Goal: Task Accomplishment & Management: Complete application form

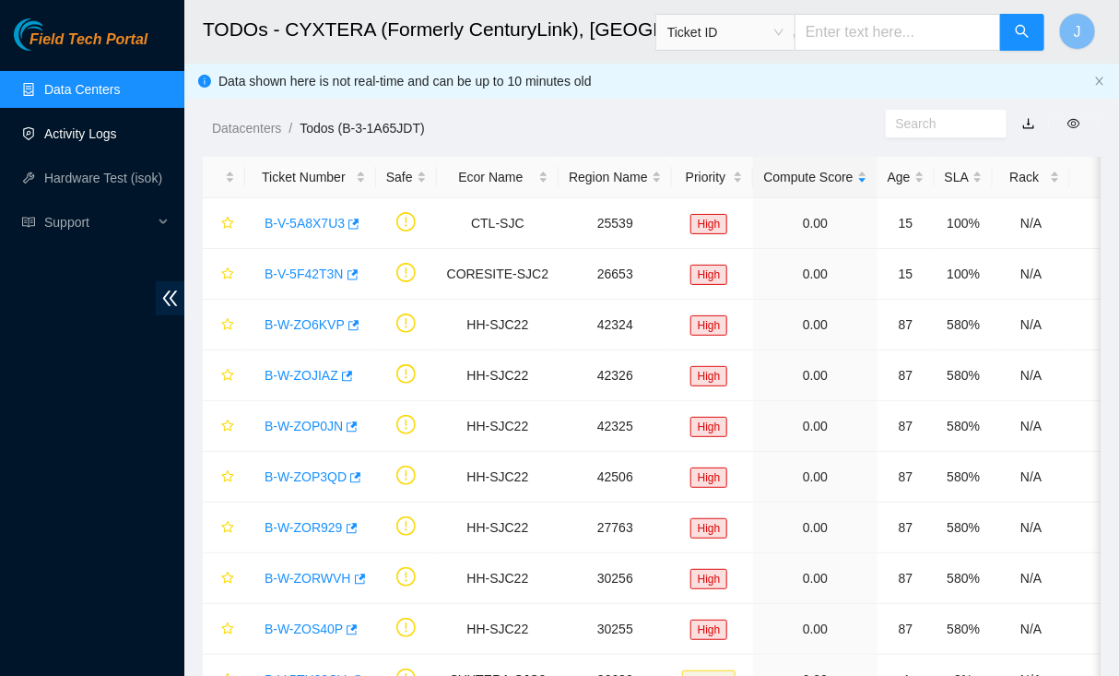
click at [98, 141] on link "Activity Logs" at bounding box center [80, 133] width 73 height 15
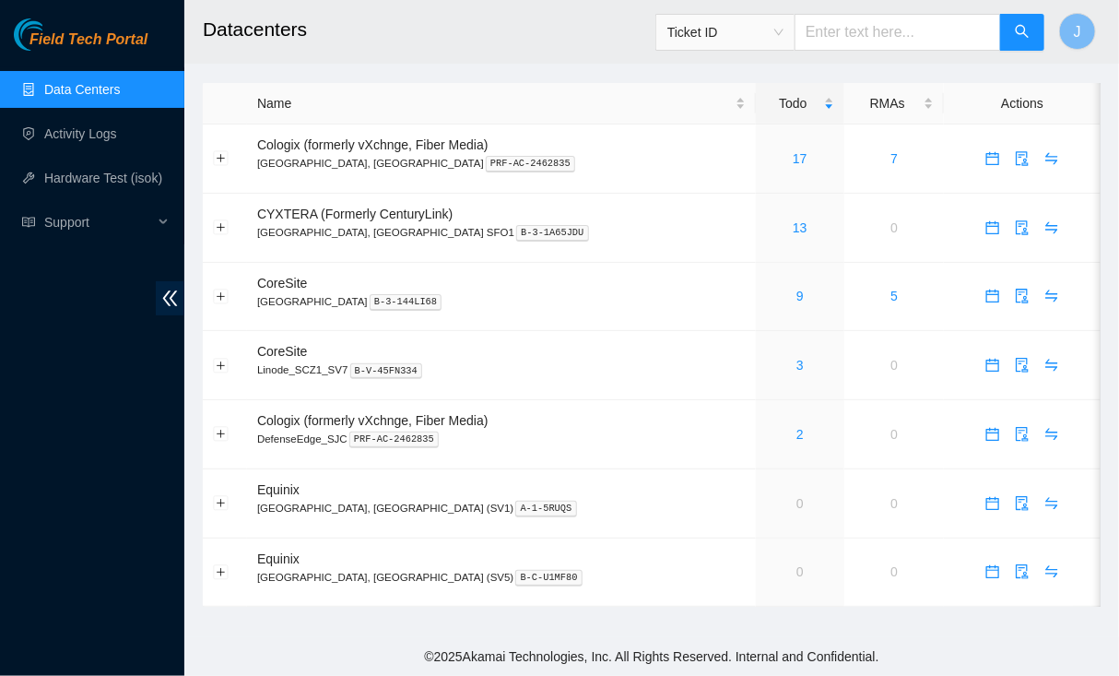
click at [80, 92] on link "Data Centers" at bounding box center [82, 89] width 76 height 15
click at [86, 141] on link "Activity Logs" at bounding box center [80, 133] width 73 height 15
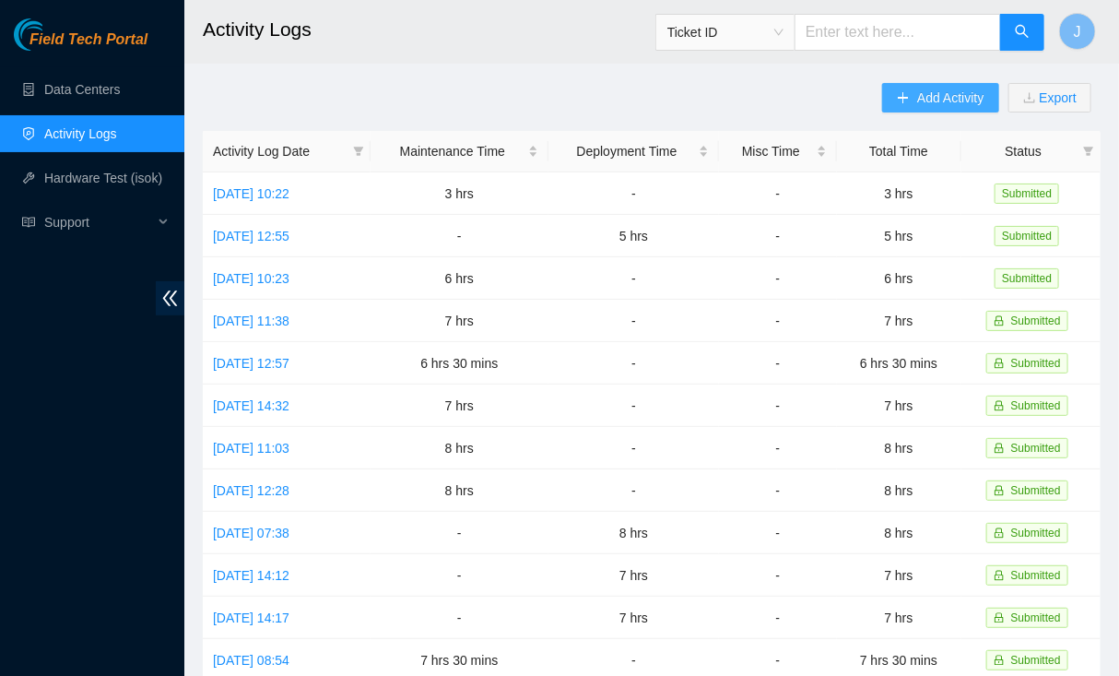
click at [955, 94] on span "Add Activity" at bounding box center [950, 98] width 66 height 20
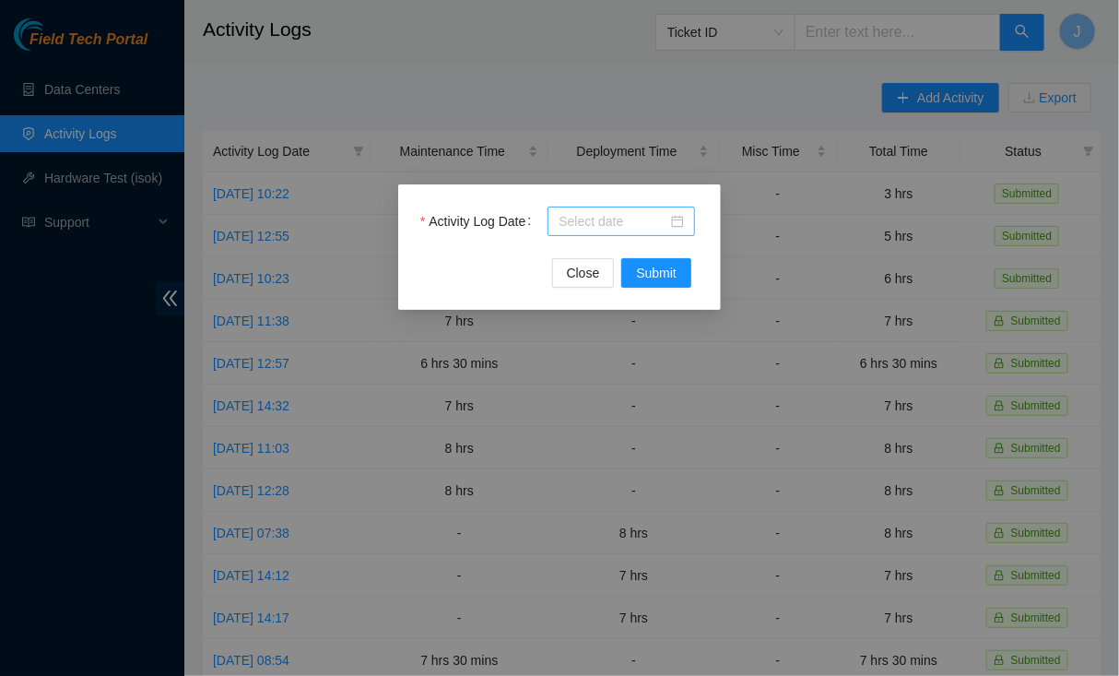
click at [609, 218] on input "Activity Log Date" at bounding box center [613, 221] width 109 height 20
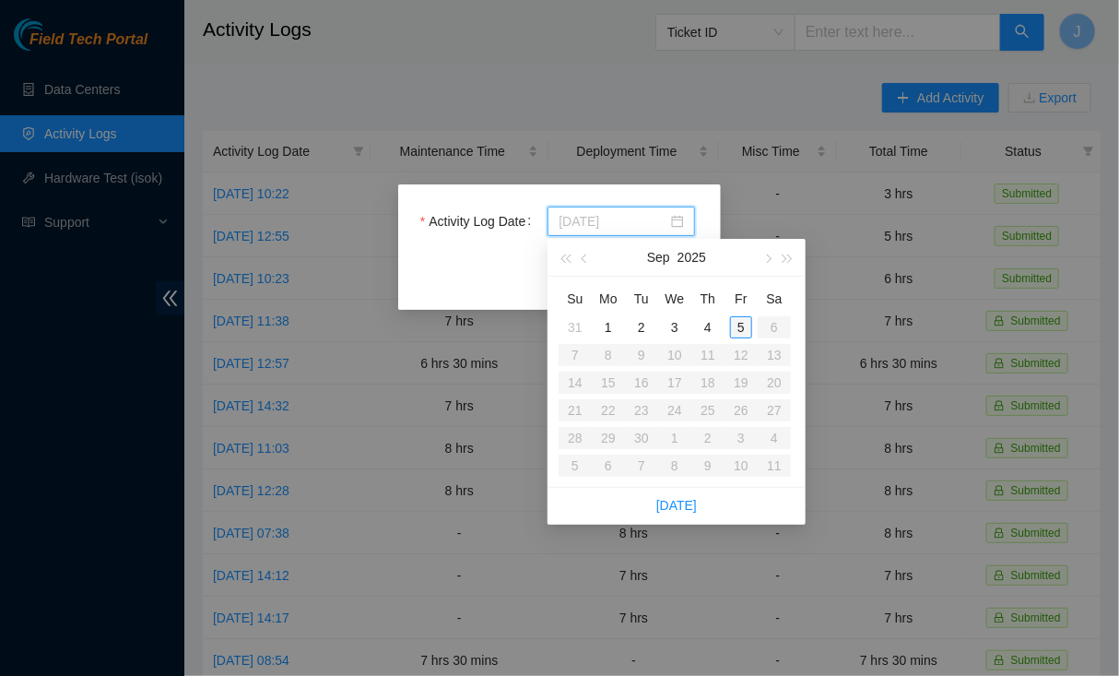
type input "[DATE]"
click at [735, 333] on div "5" at bounding box center [741, 327] width 22 height 22
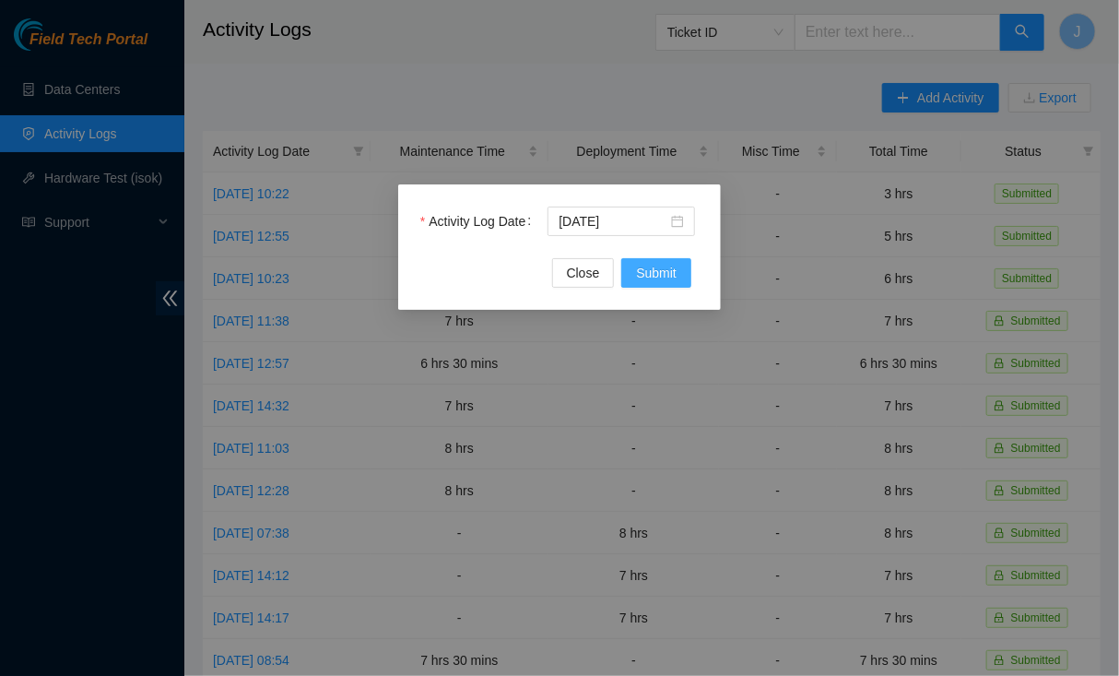
click at [661, 281] on span "Submit" at bounding box center [656, 273] width 41 height 20
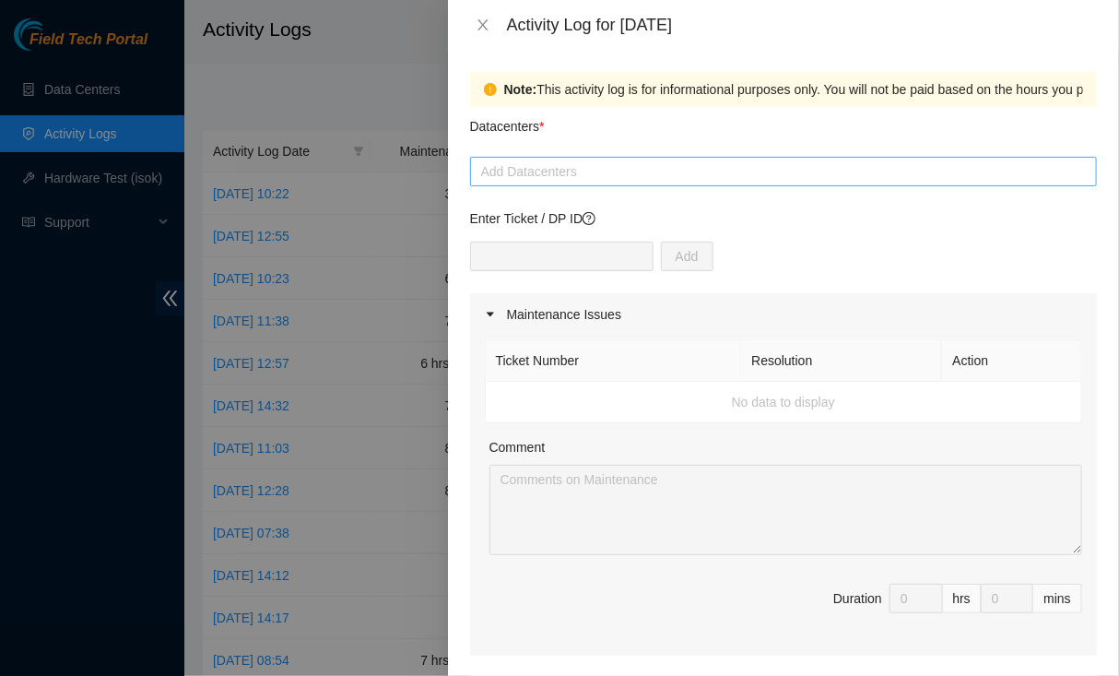
click at [592, 169] on div at bounding box center [784, 171] width 618 height 22
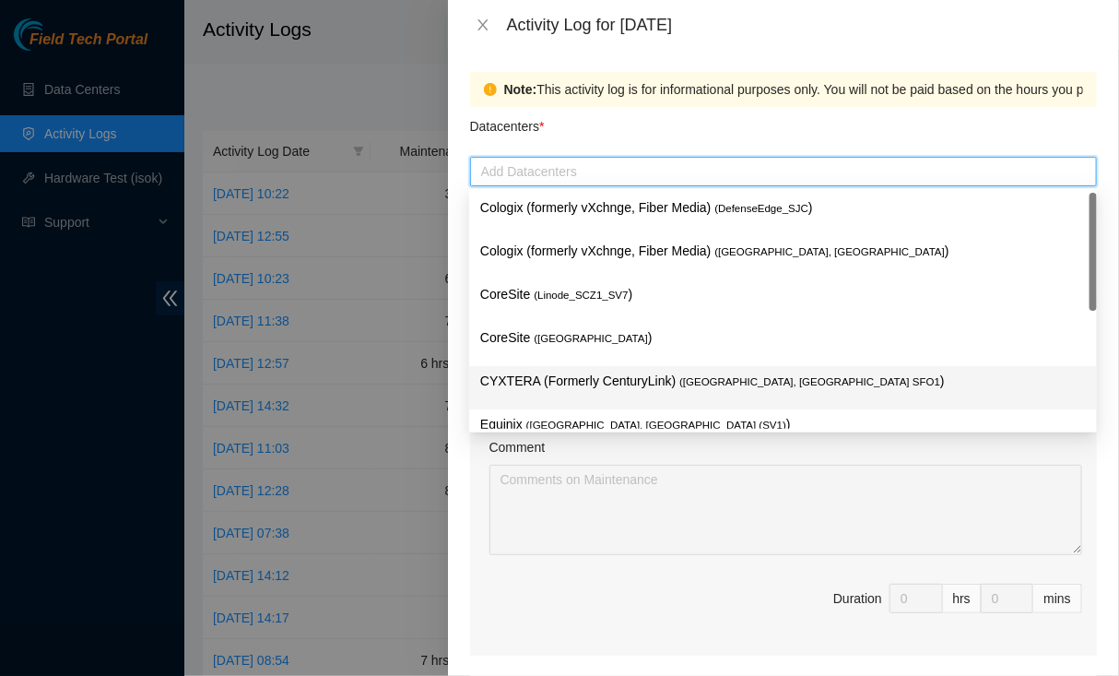
click at [594, 381] on p "CYXTERA (Formerly CenturyLink) ( [GEOGRAPHIC_DATA], [GEOGRAPHIC_DATA] SFO1 )" at bounding box center [783, 381] width 606 height 21
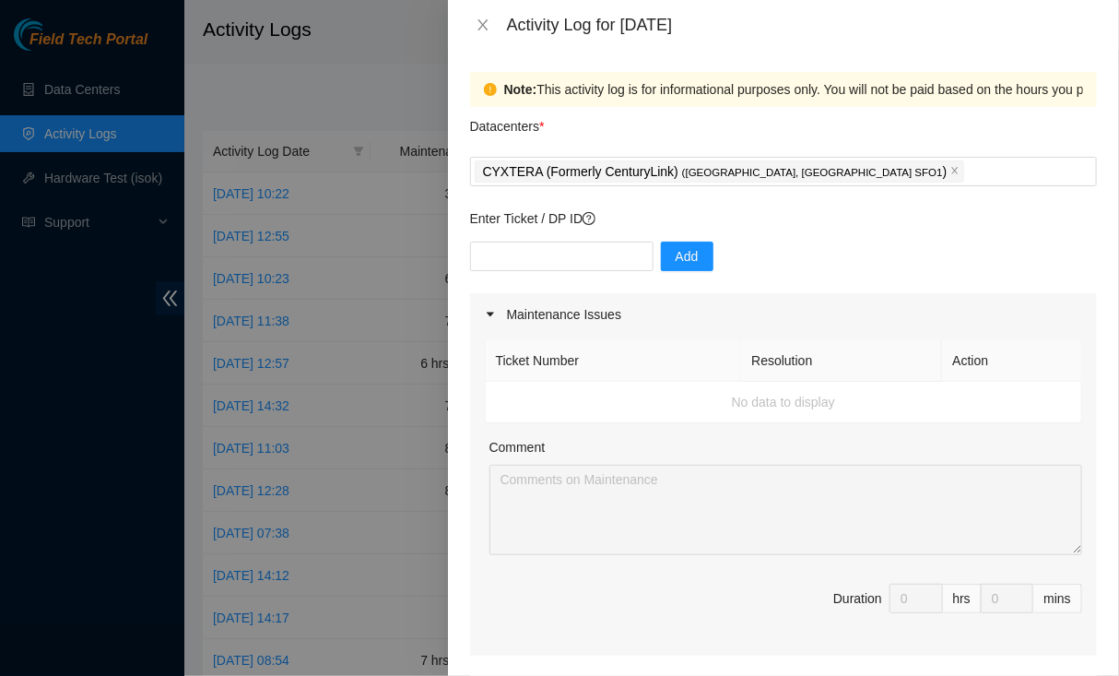
click at [845, 126] on div "Datacenters *" at bounding box center [783, 132] width 627 height 50
click at [577, 255] on input "text" at bounding box center [561, 257] width 183 height 30
paste input "DP76870"
type input "DP76870"
click at [676, 260] on span "Add" at bounding box center [687, 256] width 23 height 20
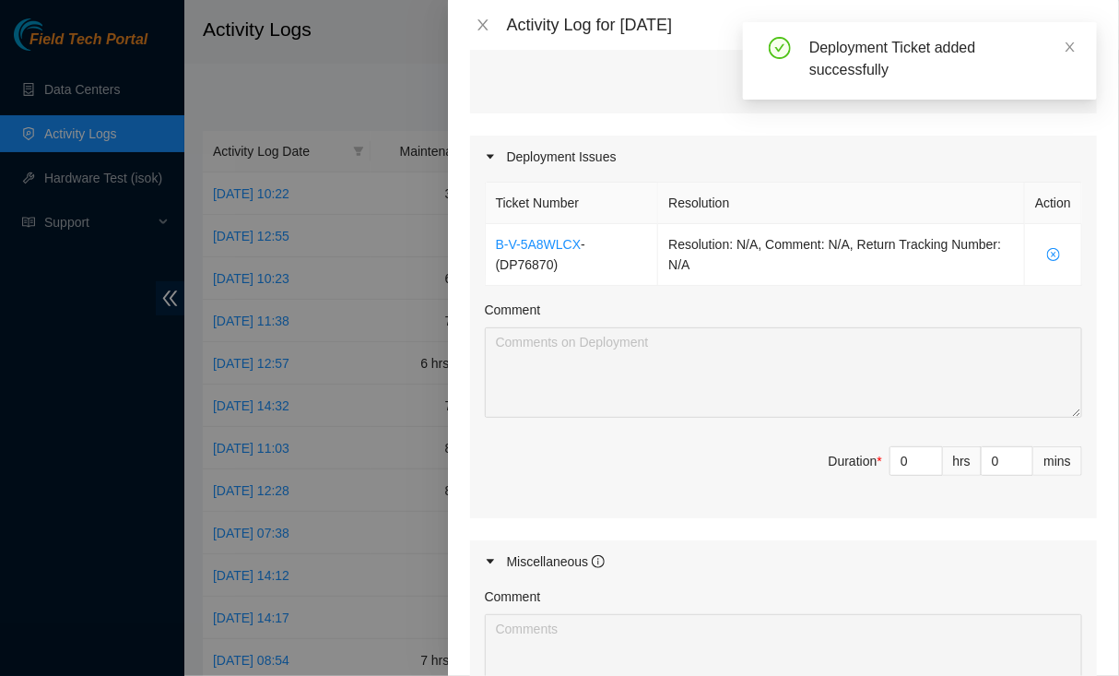
scroll to position [537, 0]
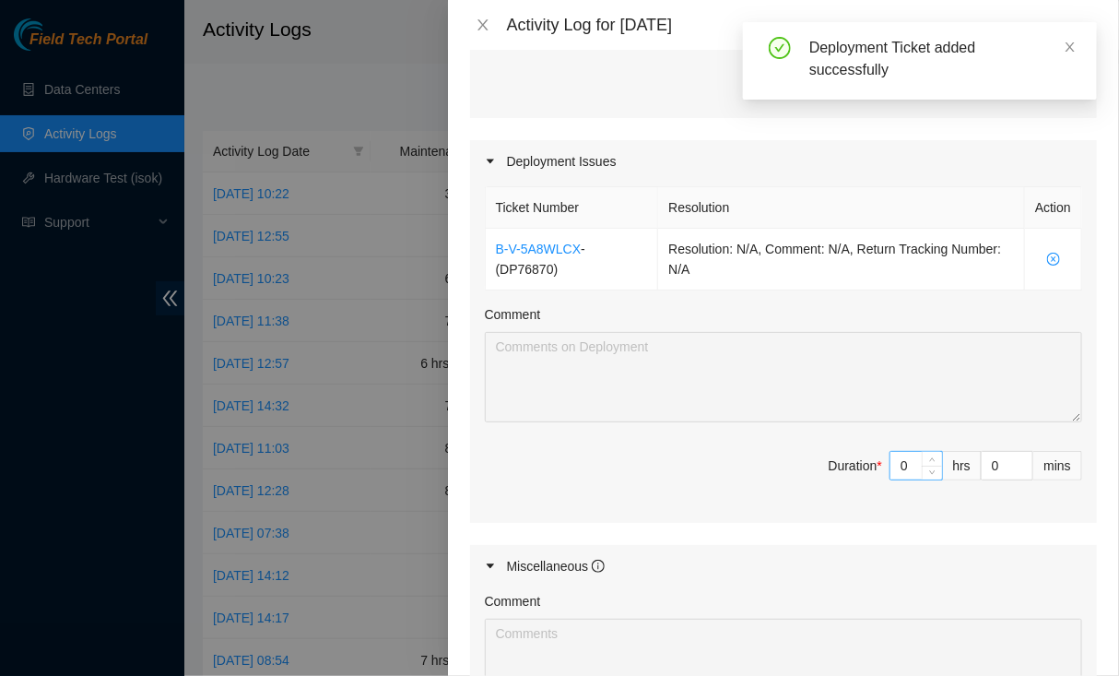
click at [915, 464] on input "0" at bounding box center [917, 466] width 52 height 28
type input "8"
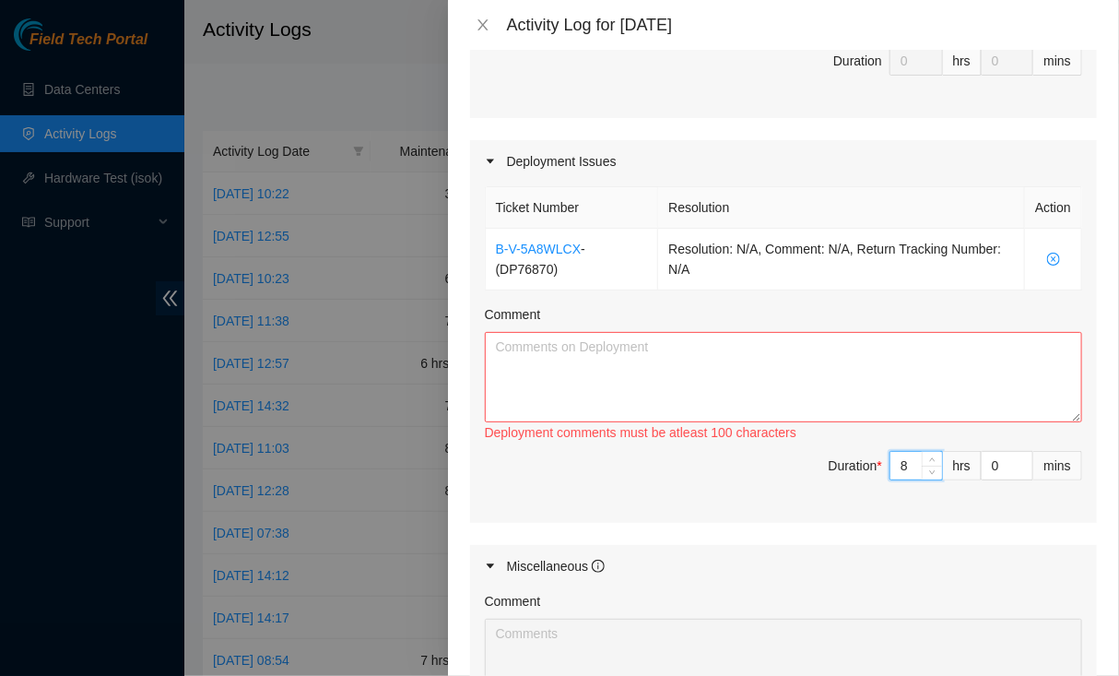
type input "8"
click at [733, 350] on textarea "Comment" at bounding box center [783, 377] width 597 height 90
paste textarea "Loremip DO78548. Sitametco Adipisci e Sedd eiu tempor: I-U-6L1E3D8 Magnaal enim…"
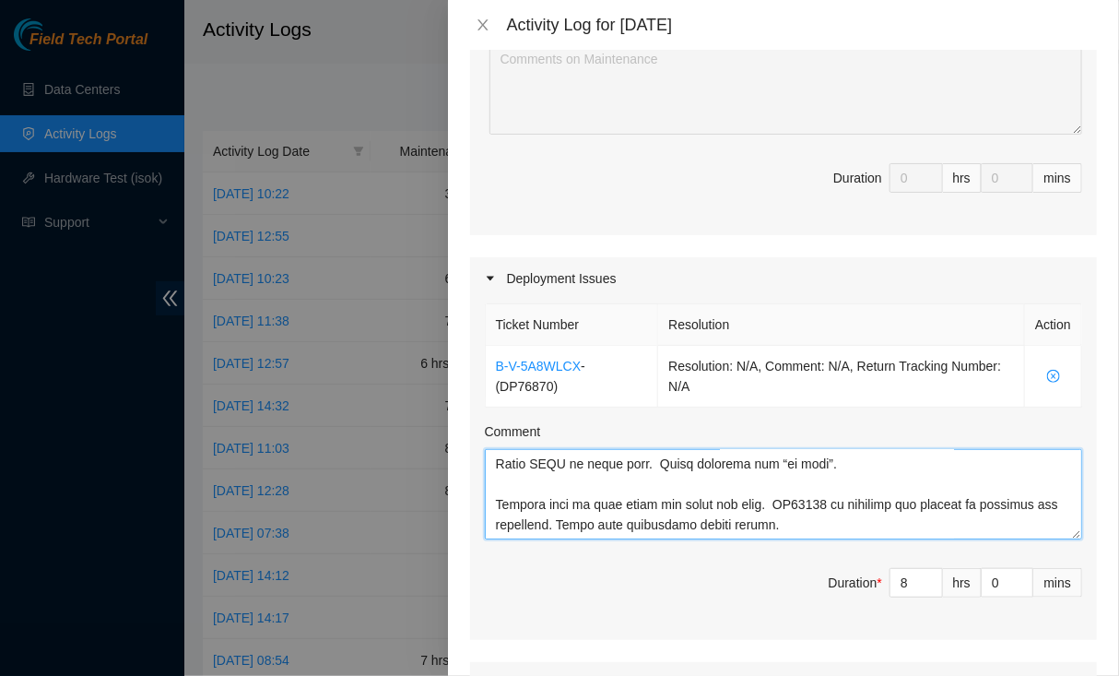
scroll to position [860, 0]
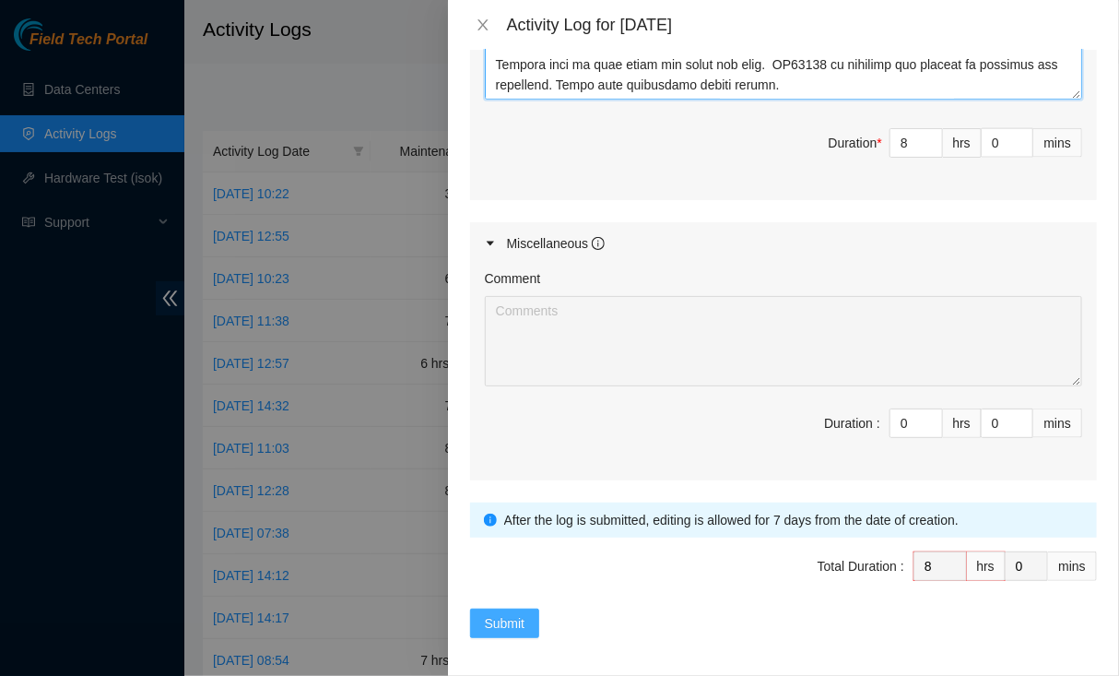
type textarea "Loremip DO78548. Sitametco Adipisci e Sedd eiu tempor: I-U-6L1E3D8 Magnaal enim…"
click at [511, 613] on span "Submit" at bounding box center [505, 623] width 41 height 20
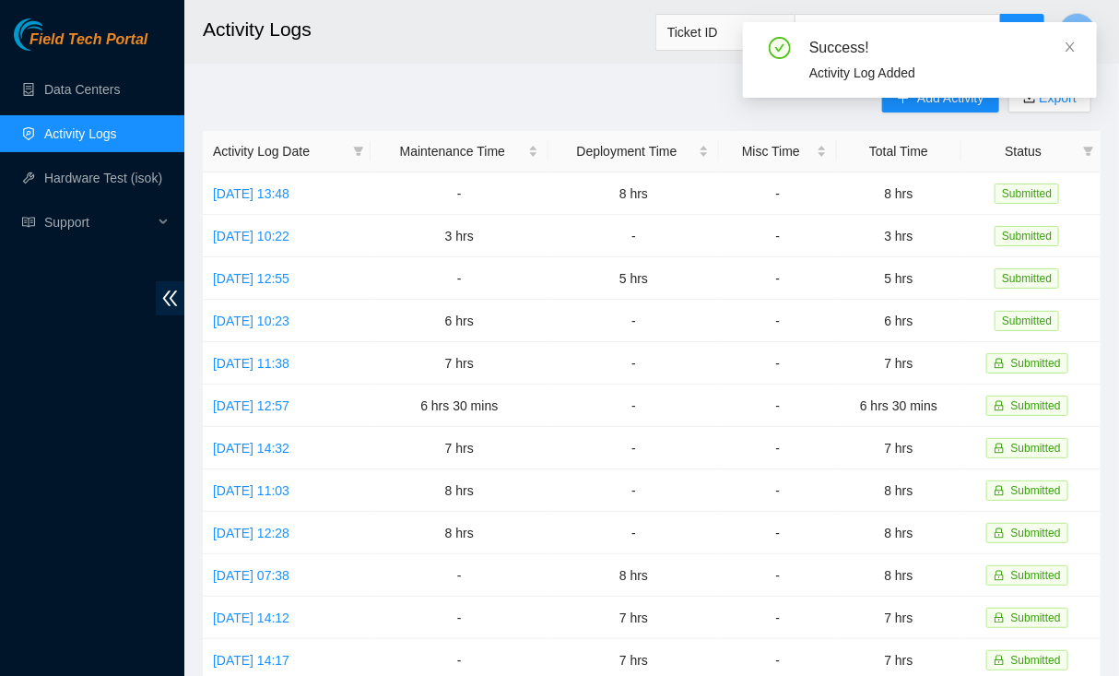
click at [1066, 32] on div "Success! Activity Log Added" at bounding box center [920, 60] width 354 height 76
click at [1067, 42] on icon "close" at bounding box center [1070, 46] width 9 height 9
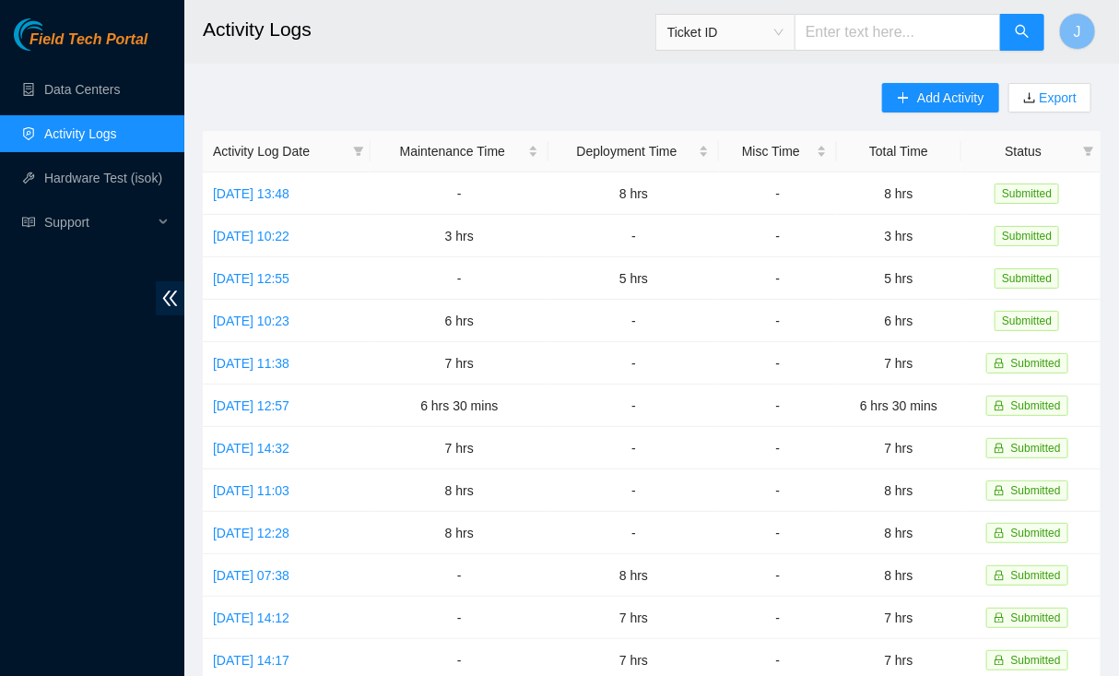
click at [505, 75] on main "Activity Logs Ticket ID J Add Activity Export Activity Log Date Maintenance Tim…" at bounding box center [651, 549] width 935 height 1098
